Goal: Task Accomplishment & Management: Manage account settings

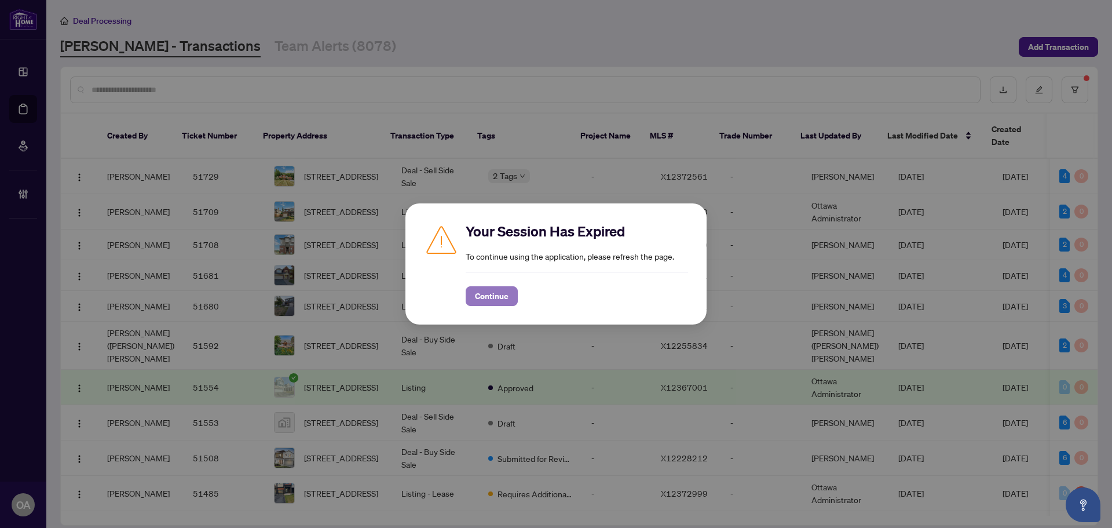
click at [496, 297] on span "Continue" at bounding box center [492, 296] width 34 height 19
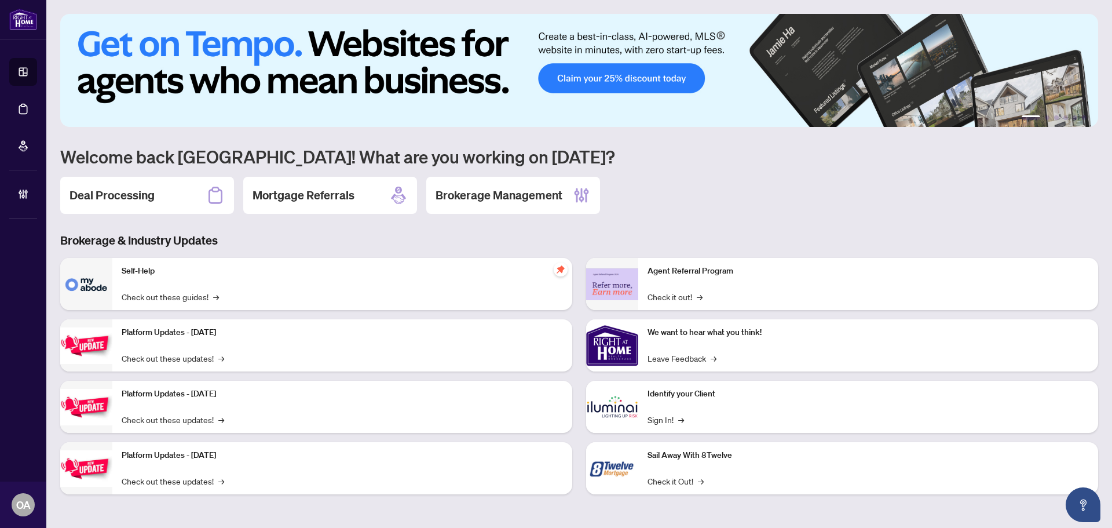
drag, startPoint x: 140, startPoint y: 191, endPoint x: 146, endPoint y: 190, distance: 6.4
click at [140, 191] on h2 "Deal Processing" at bounding box center [111, 195] width 85 height 16
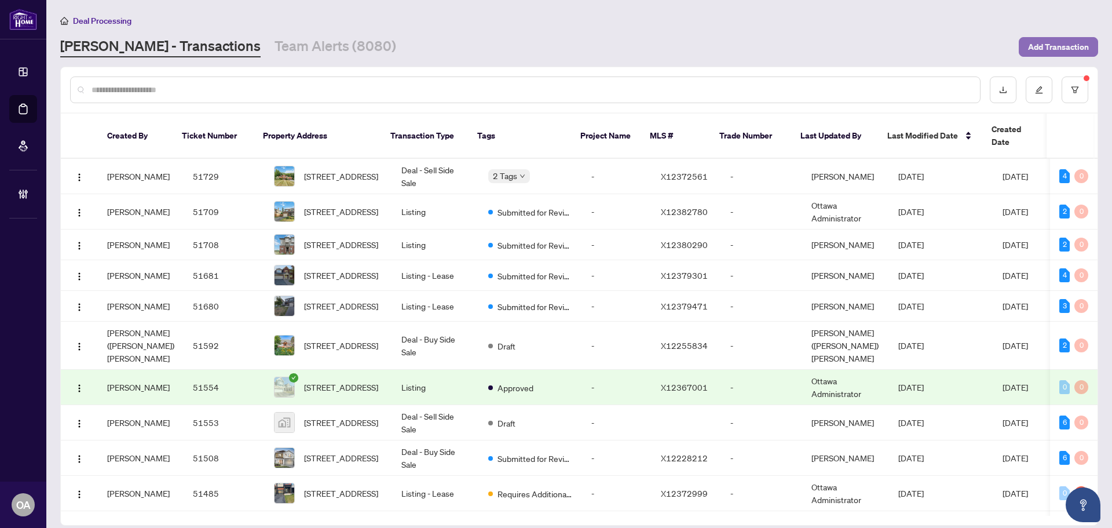
click at [1075, 53] on span "Add Transaction" at bounding box center [1058, 47] width 61 height 19
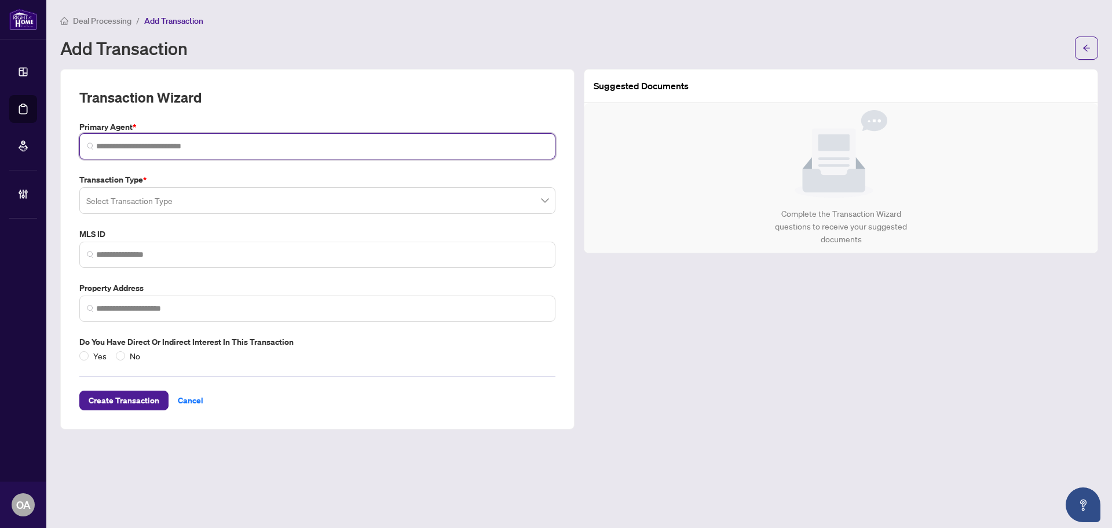
click at [159, 151] on input "search" at bounding box center [322, 146] width 452 height 12
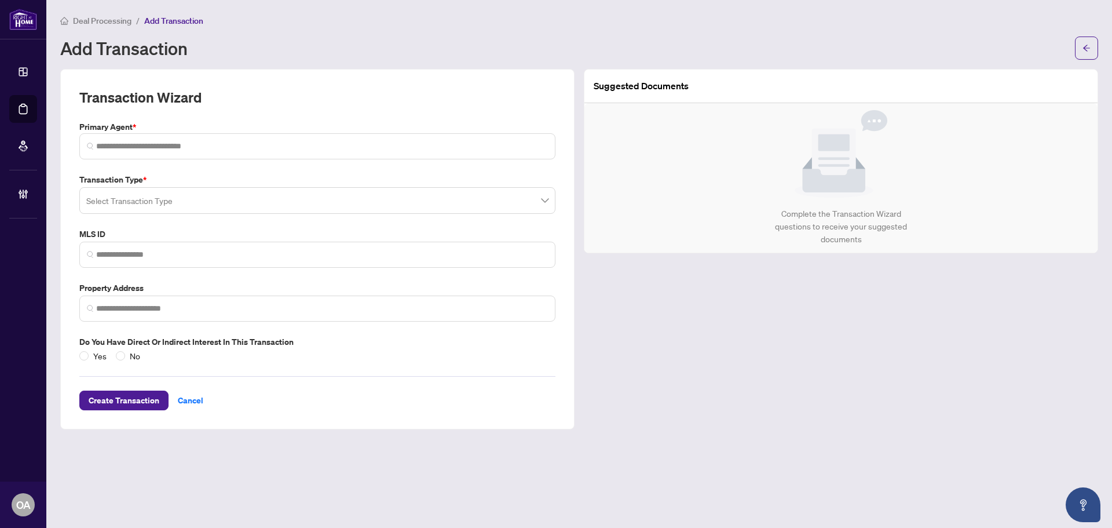
click at [155, 196] on div "Transaction Type * Select Transaction Type" at bounding box center [317, 193] width 485 height 41
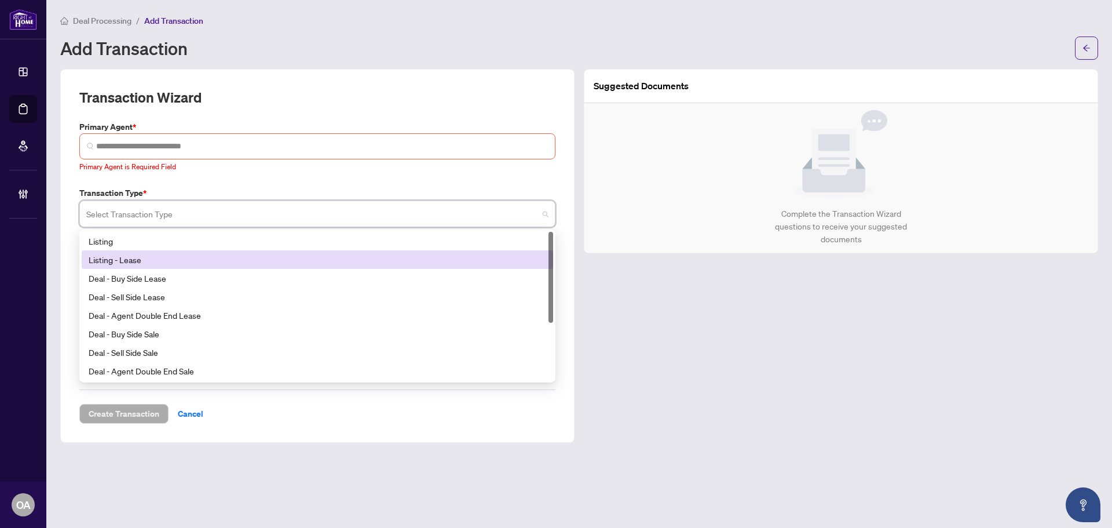
click at [137, 250] on div "Listing - Lease" at bounding box center [317, 259] width 471 height 19
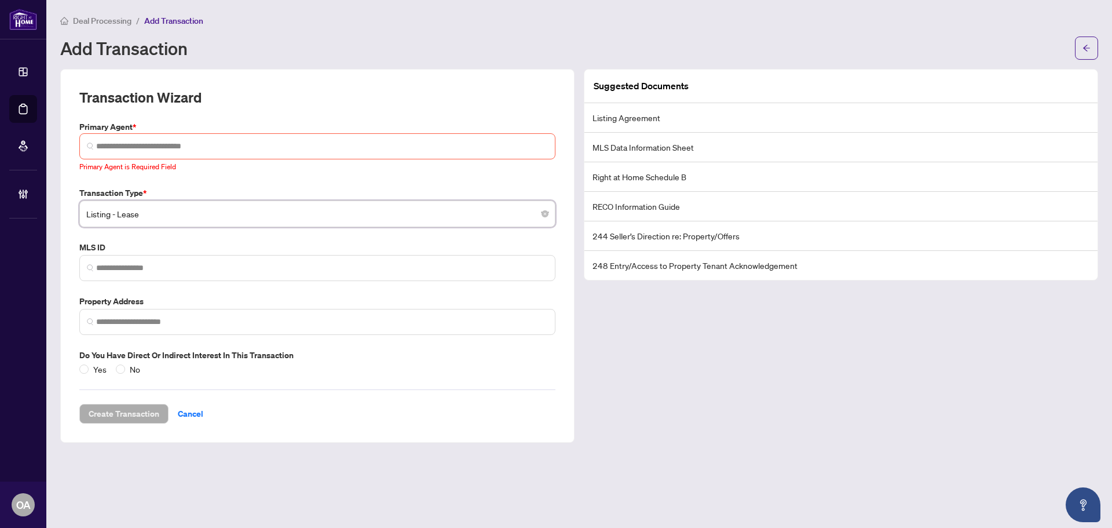
click at [136, 218] on span "Listing - Lease" at bounding box center [317, 214] width 462 height 22
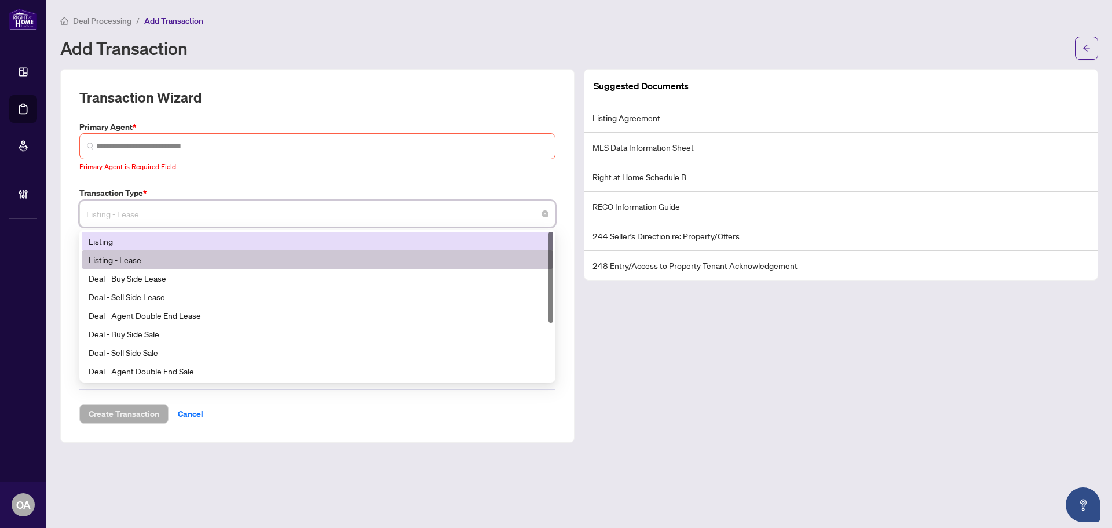
click at [136, 241] on div "Listing" at bounding box center [317, 241] width 457 height 13
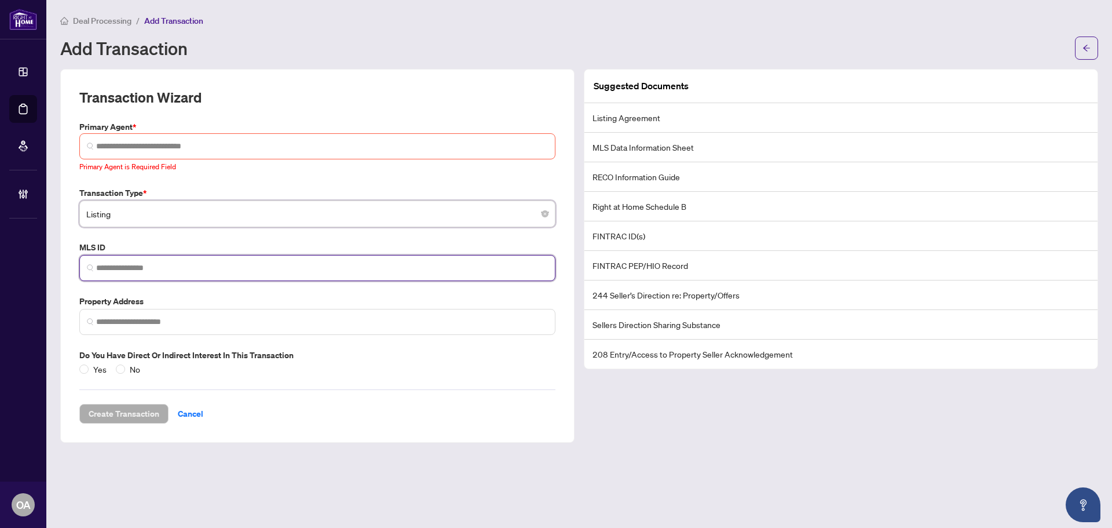
click at [173, 272] on input "search" at bounding box center [322, 268] width 452 height 12
click at [605, 50] on div "Add Transaction" at bounding box center [564, 48] width 1008 height 19
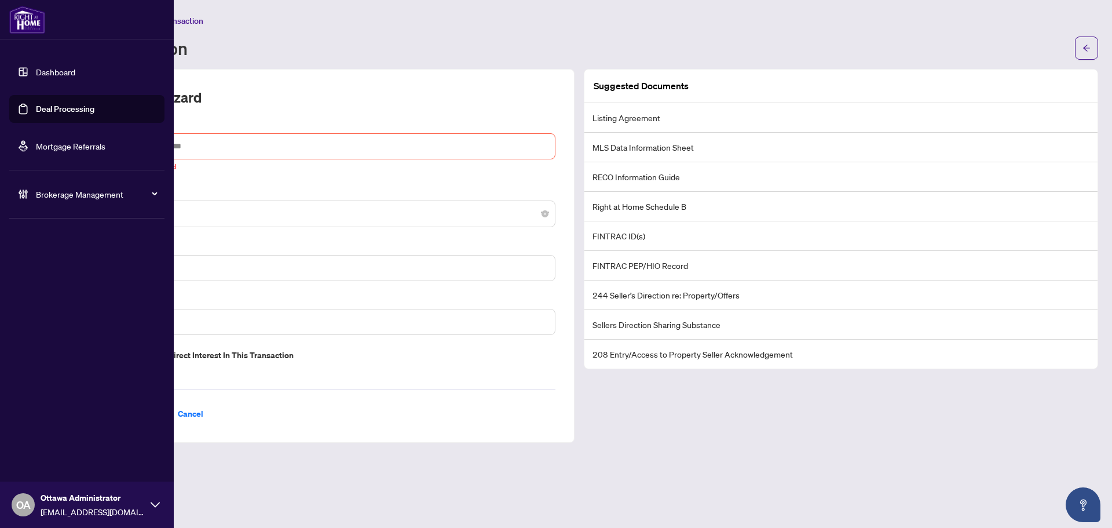
click at [57, 109] on link "Deal Processing" at bounding box center [65, 109] width 58 height 10
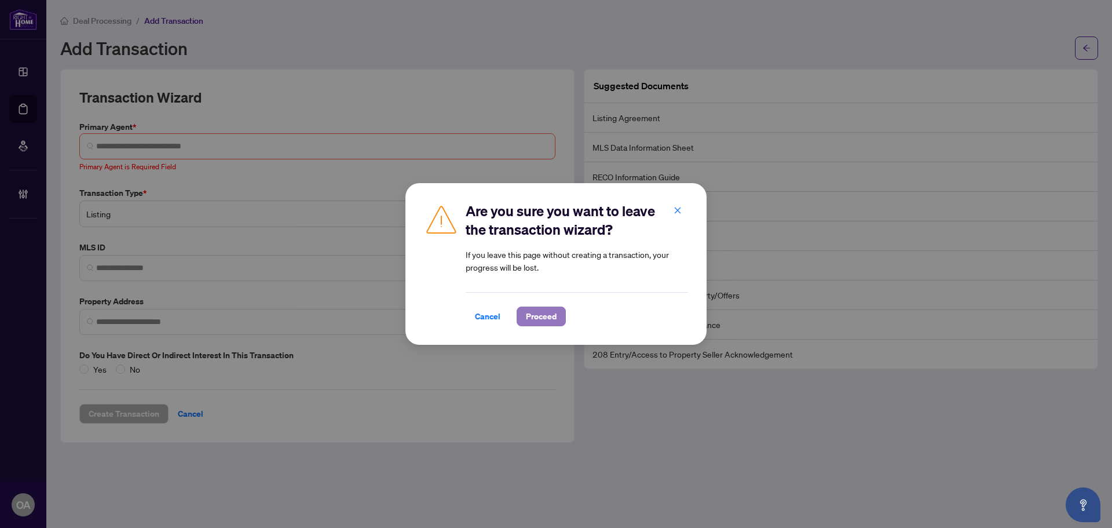
click at [537, 316] on span "Proceed" at bounding box center [541, 316] width 31 height 19
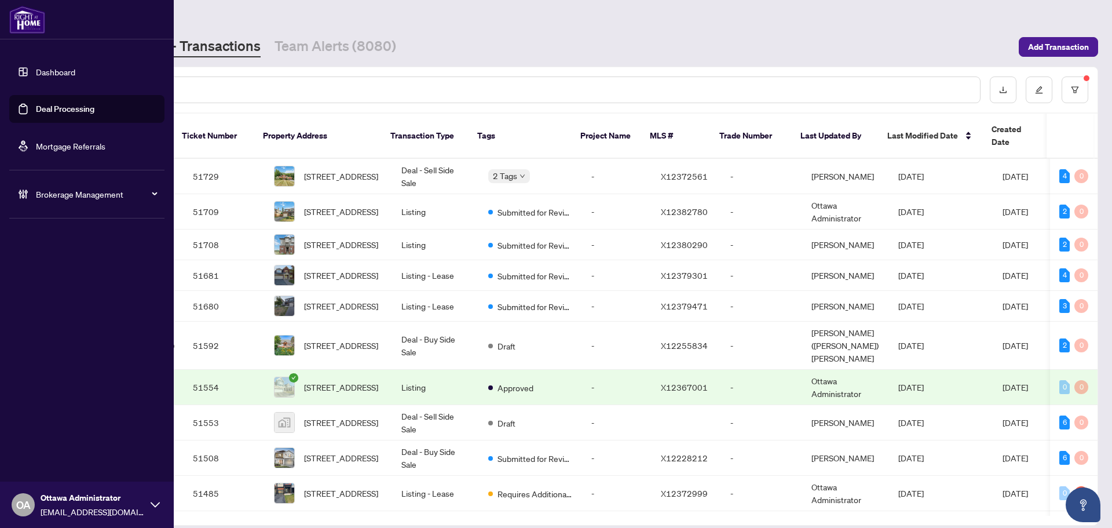
drag, startPoint x: 25, startPoint y: 63, endPoint x: 112, endPoint y: 74, distance: 88.1
click at [36, 67] on link "Dashboard" at bounding box center [55, 72] width 39 height 10
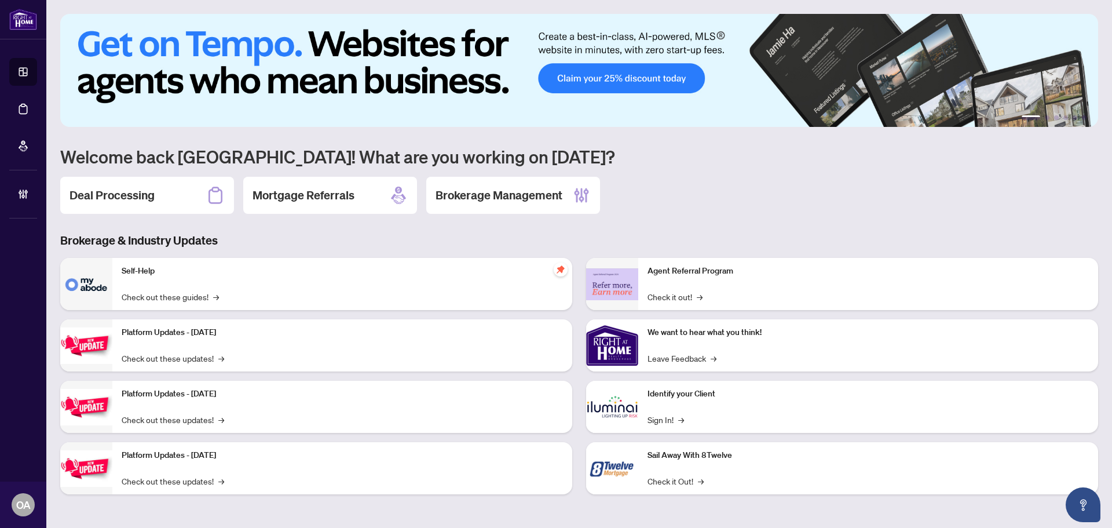
click at [739, 196] on div "Deal Processing Mortgage Referrals Brokerage Management" at bounding box center [579, 195] width 1038 height 37
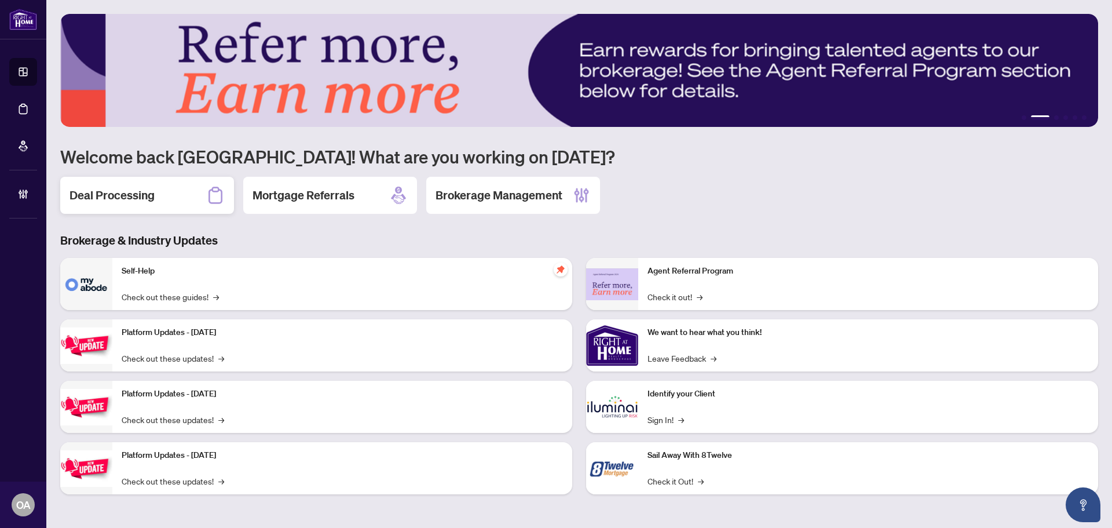
click at [174, 189] on div "Deal Processing" at bounding box center [147, 195] width 174 height 37
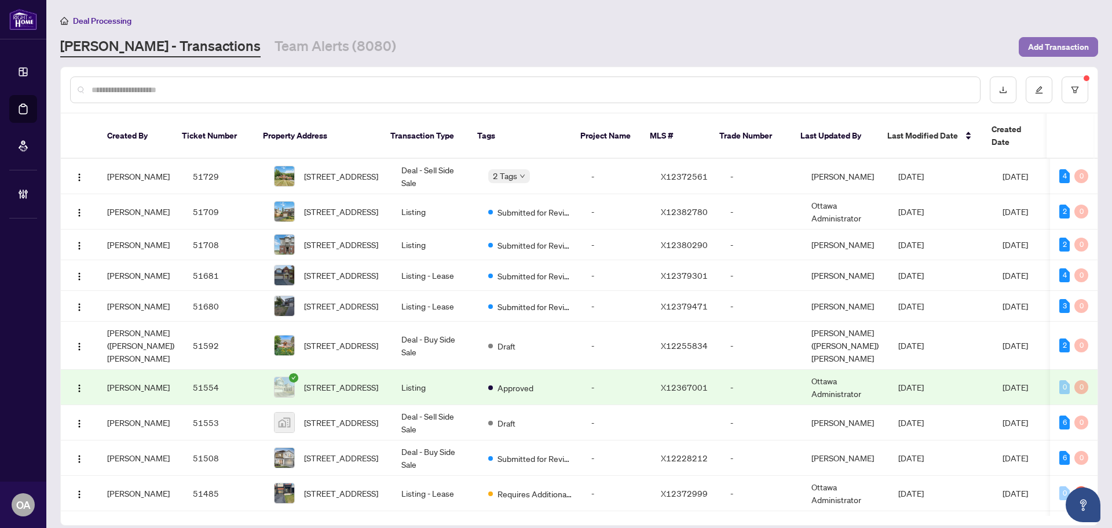
click at [1048, 55] on span "Add Transaction" at bounding box center [1058, 47] width 61 height 19
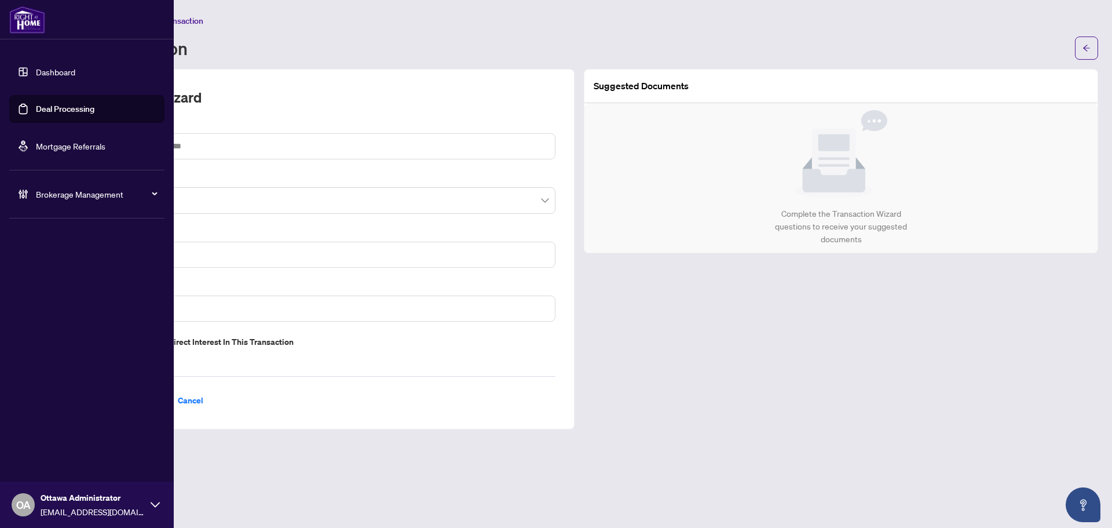
click at [36, 107] on link "Deal Processing" at bounding box center [65, 109] width 58 height 10
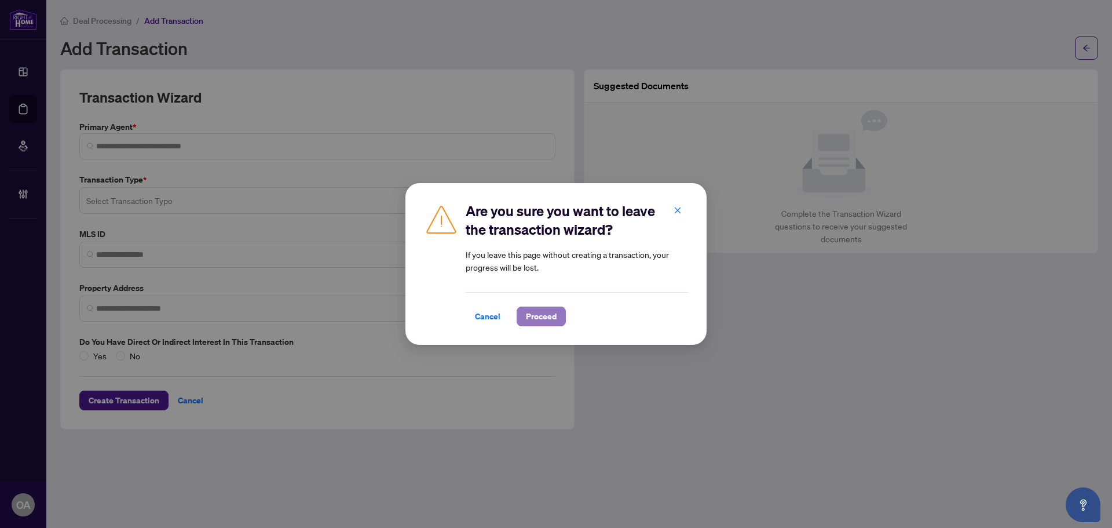
click at [548, 317] on span "Proceed" at bounding box center [541, 316] width 31 height 19
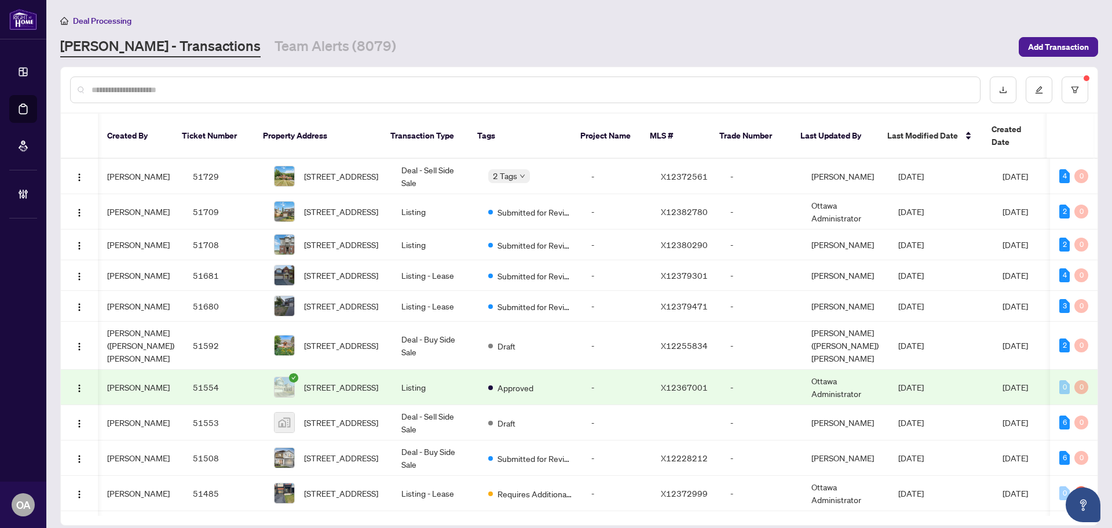
scroll to position [0, 17]
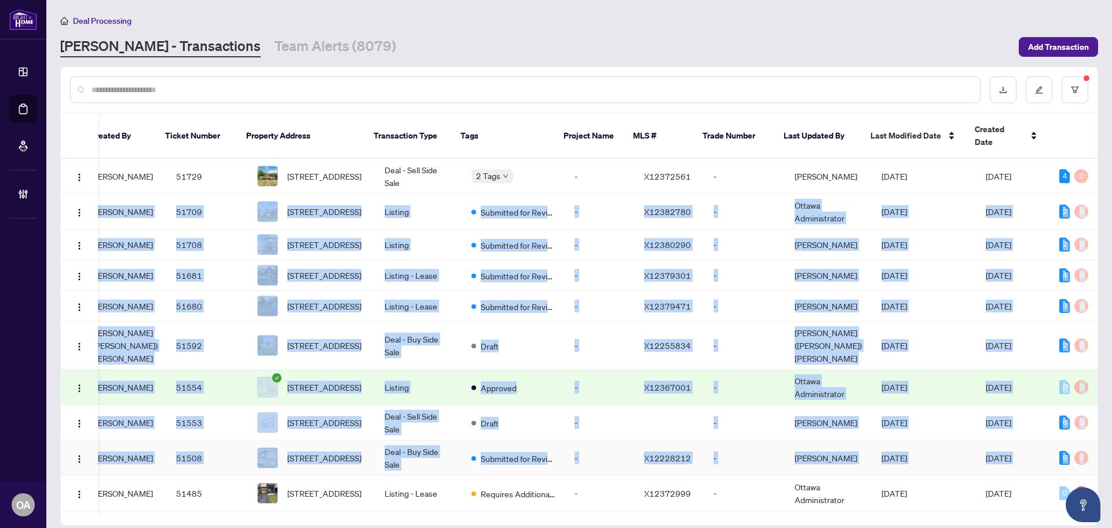
click at [1079, 430] on body "Dashboard Deal Processing Mortgage Referrals Brokerage Management OA [GEOGRAPHI…" at bounding box center [556, 264] width 1112 height 528
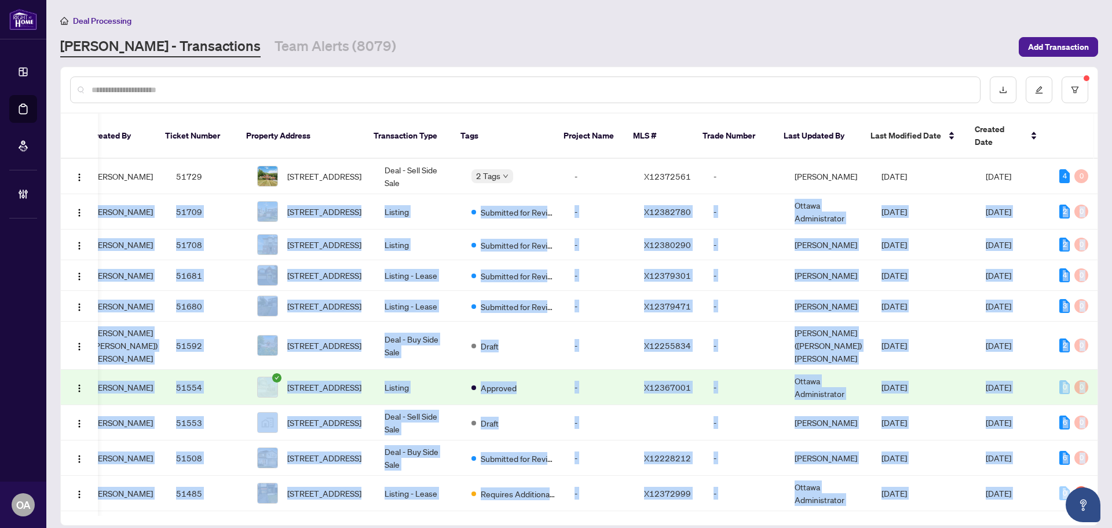
click at [1101, 153] on main "Deal Processing [PERSON_NAME] - Transactions Team Alerts (8079) Add Transaction…" at bounding box center [579, 264] width 1066 height 528
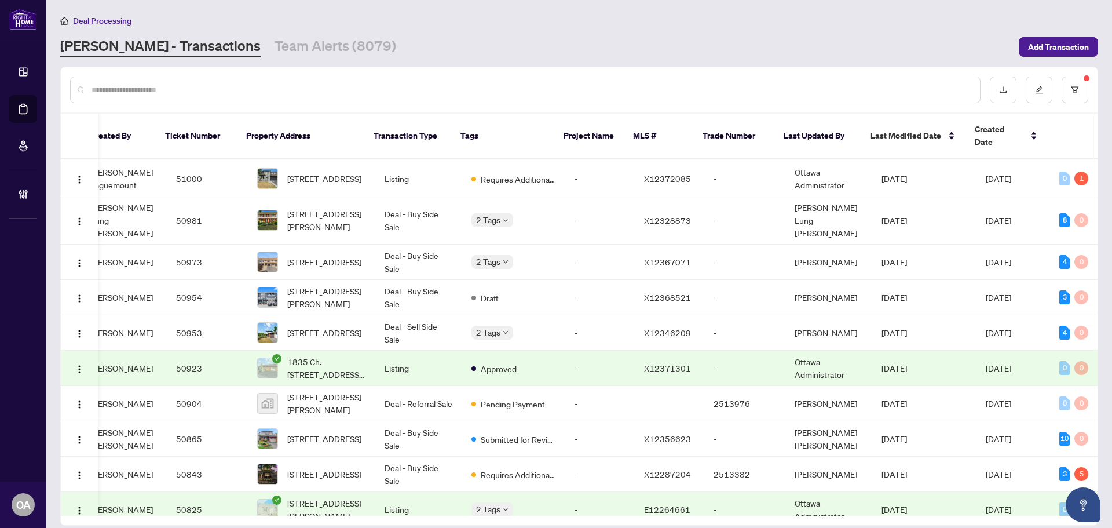
click at [840, 38] on div "[PERSON_NAME] - Transactions Team Alerts (8079)" at bounding box center [535, 46] width 951 height 21
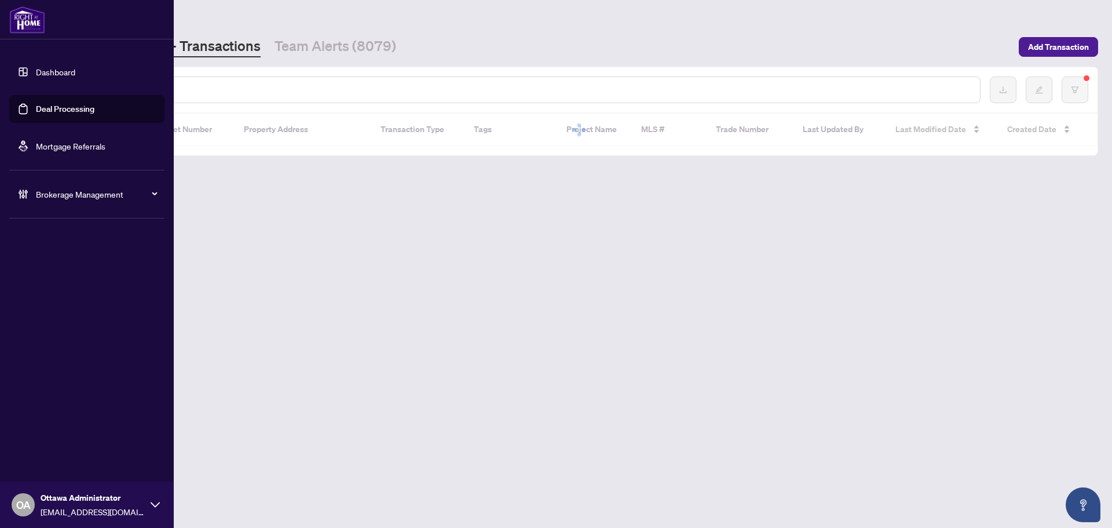
click at [36, 111] on link "Deal Processing" at bounding box center [65, 109] width 58 height 10
click at [206, 85] on input "text" at bounding box center [530, 89] width 879 height 13
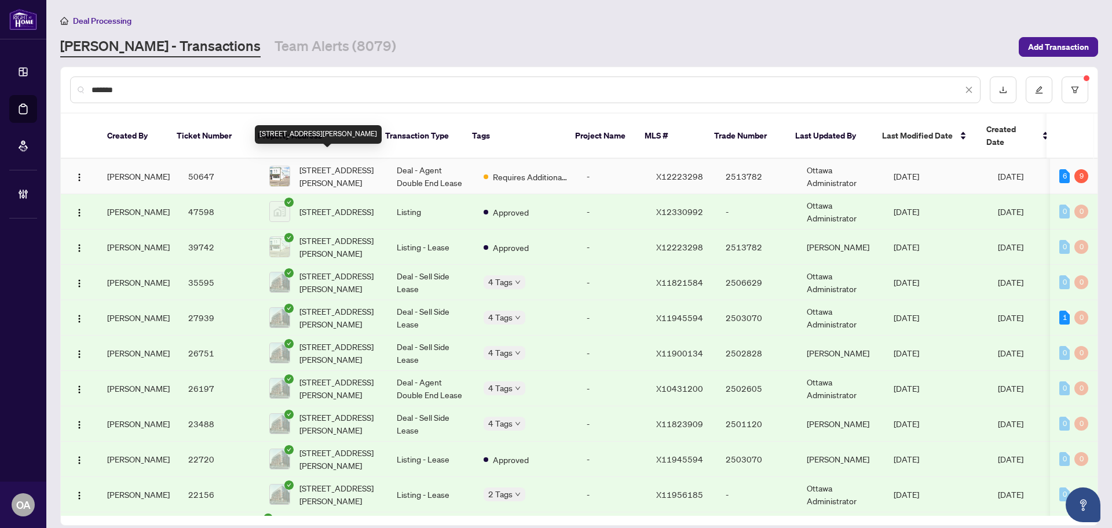
type input "*******"
click at [402, 159] on td "Deal - Agent Double End Lease" at bounding box center [430, 176] width 87 height 35
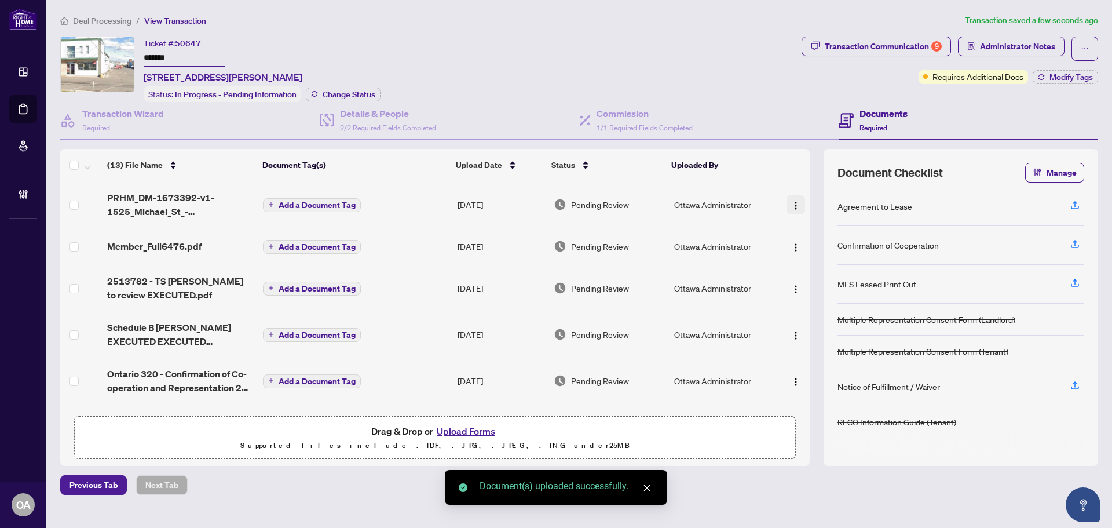
click at [795, 199] on span "button" at bounding box center [795, 204] width 9 height 13
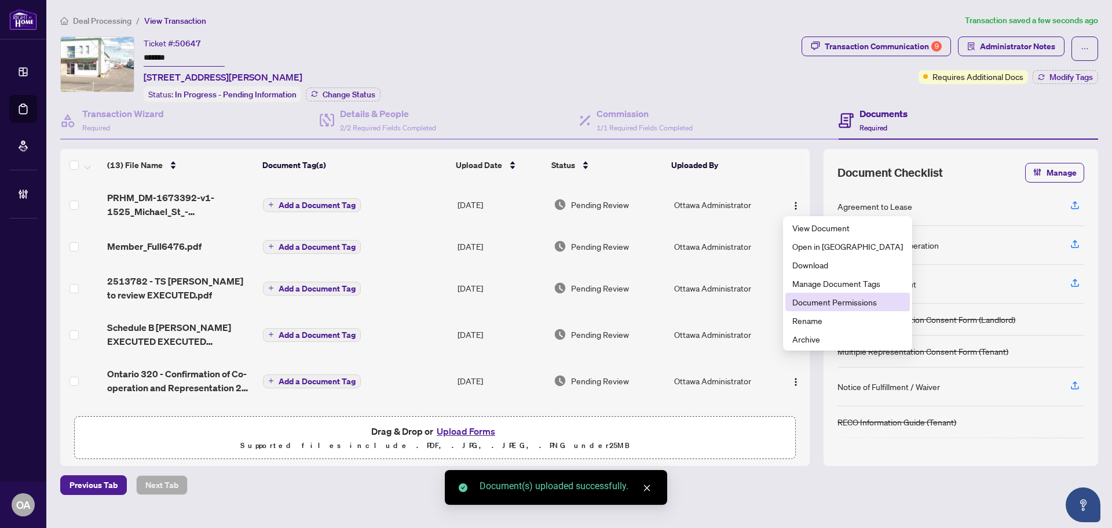
click at [803, 300] on span "Document Permissions" at bounding box center [847, 301] width 111 height 13
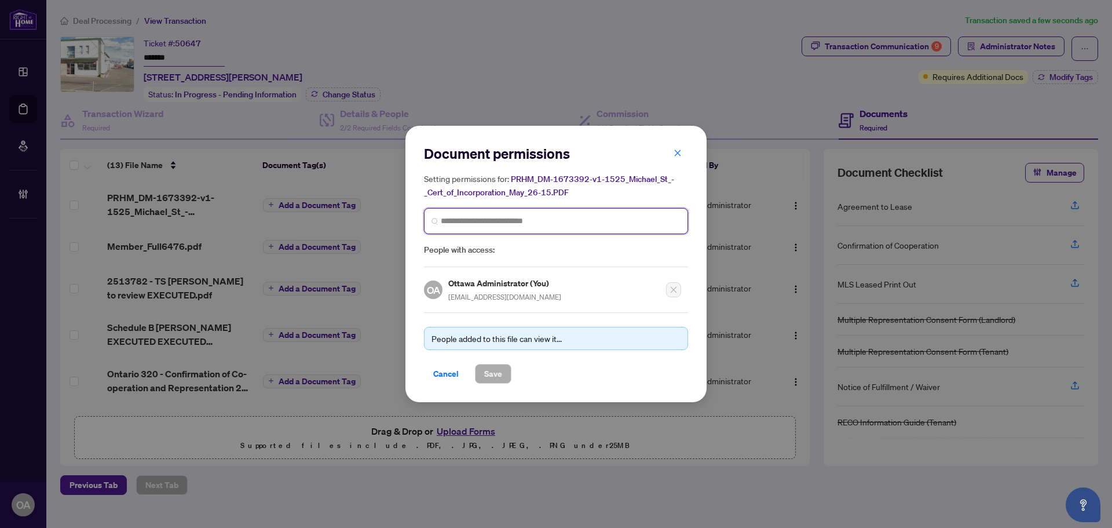
click at [475, 221] on input "search" at bounding box center [561, 221] width 240 height 12
type input "*******"
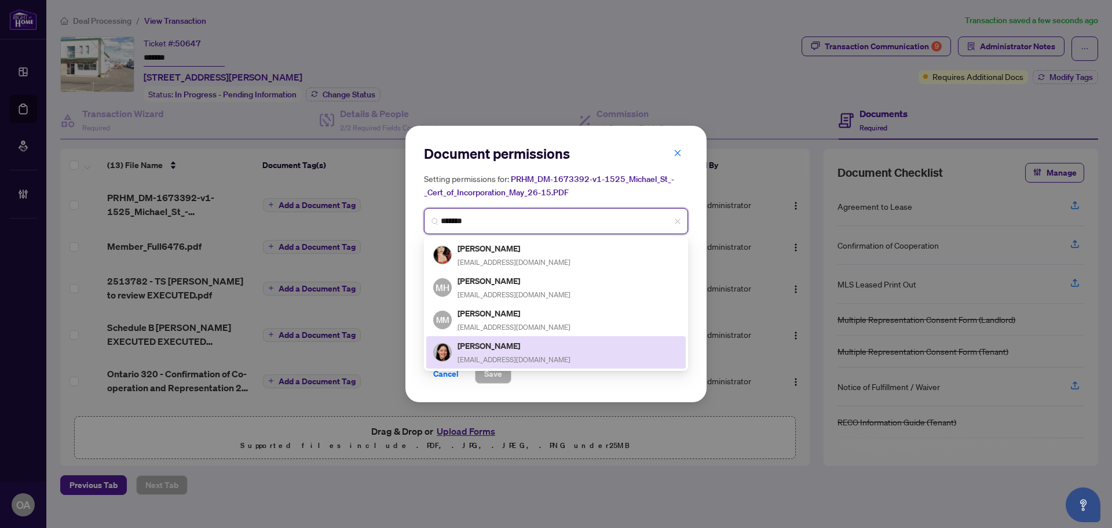
click at [505, 352] on div "Melanie Tasse realtor.tasse@gmail.com" at bounding box center [513, 352] width 113 height 27
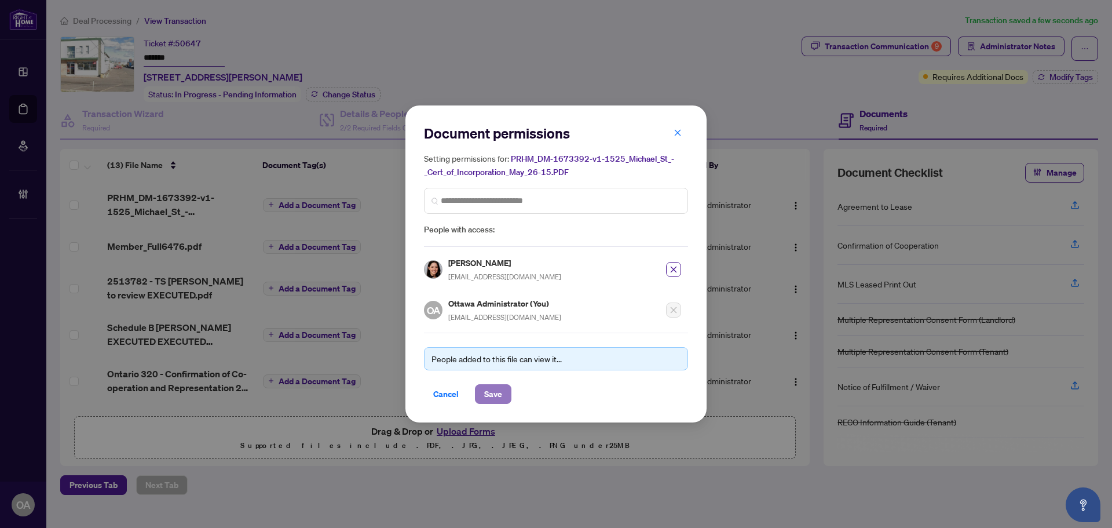
drag, startPoint x: 497, startPoint y: 390, endPoint x: 510, endPoint y: 394, distance: 13.4
click at [497, 391] on span "Save" at bounding box center [493, 394] width 18 height 19
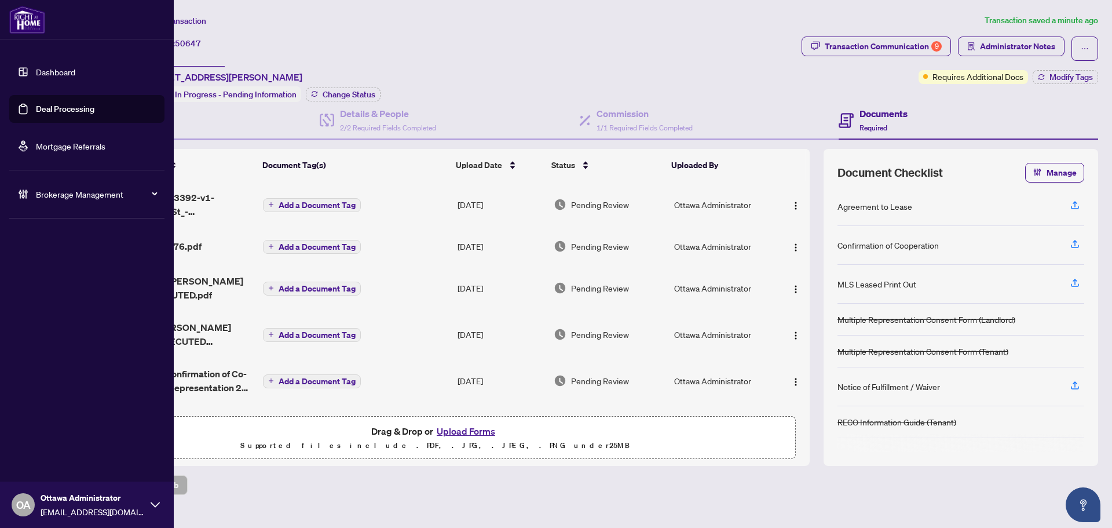
click at [39, 74] on link "Dashboard" at bounding box center [55, 72] width 39 height 10
